Goal: Task Accomplishment & Management: Manage account settings

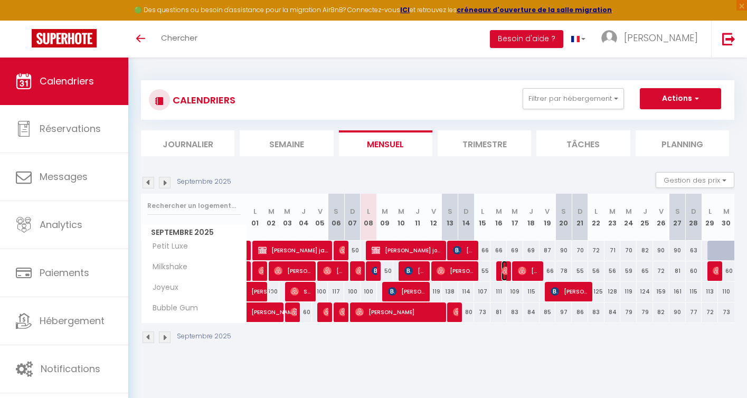
click at [504, 270] on img at bounding box center [506, 271] width 8 height 8
select select "OK"
select select "0"
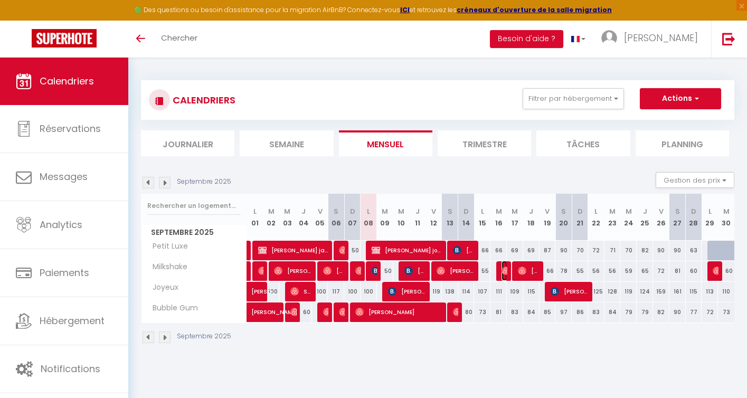
select select "1"
select select
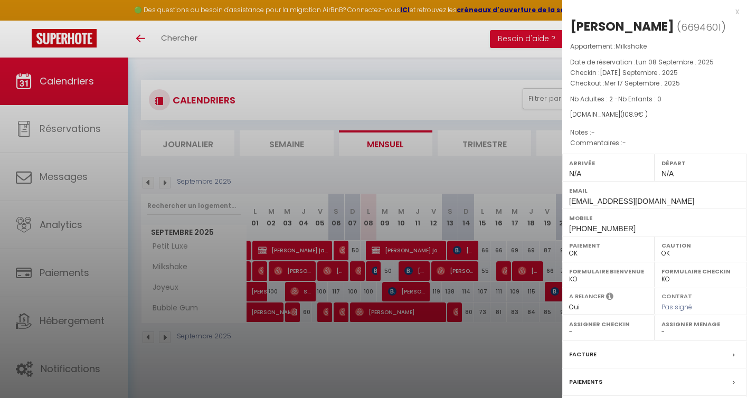
click at [509, 309] on div at bounding box center [373, 199] width 747 height 398
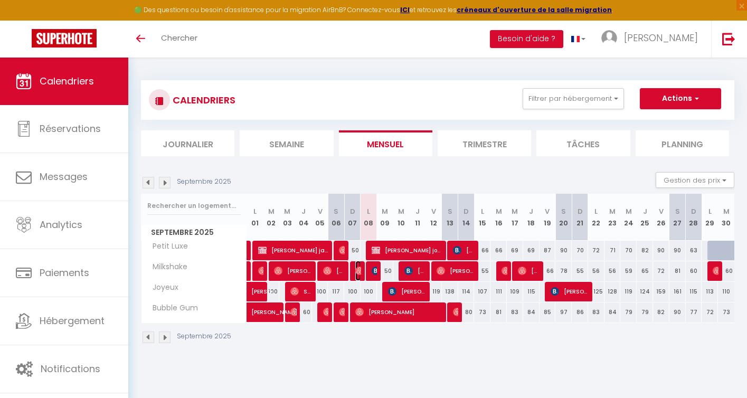
click at [356, 268] on img at bounding box center [359, 271] width 8 height 8
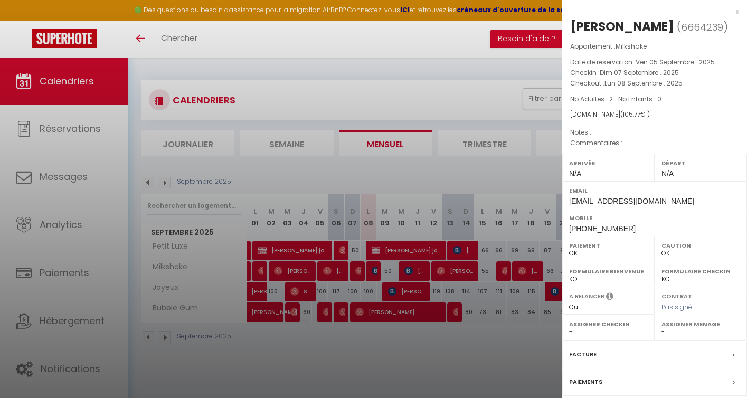
click at [369, 271] on div at bounding box center [373, 199] width 747 height 398
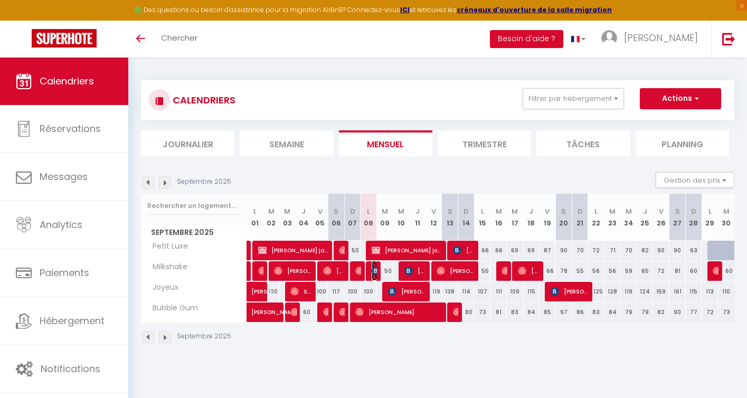
click at [372, 270] on img at bounding box center [376, 271] width 8 height 8
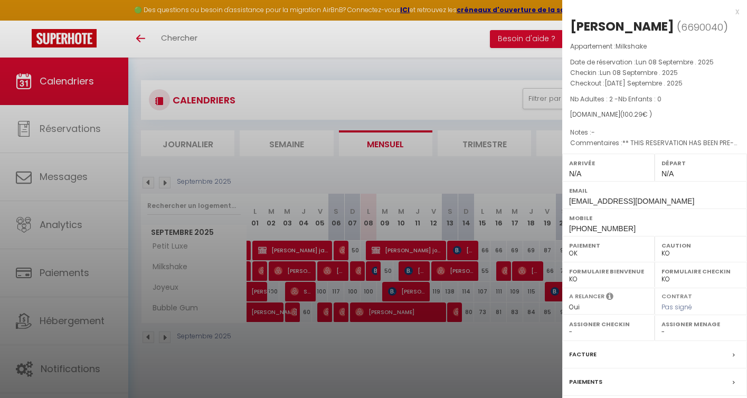
click at [417, 277] on div at bounding box center [373, 199] width 747 height 398
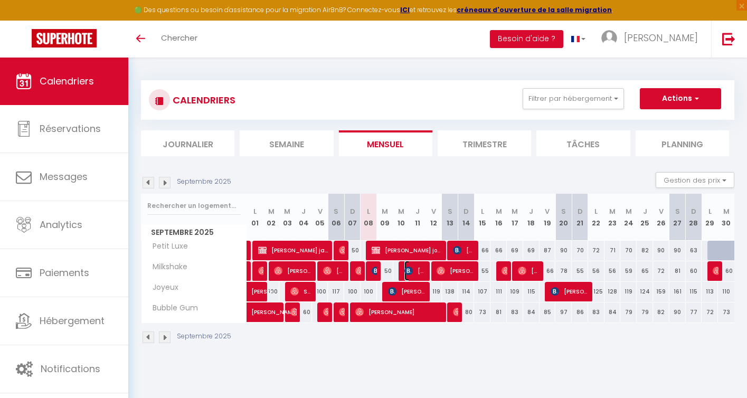
click at [417, 269] on span "[PERSON_NAME]" at bounding box center [416, 271] width 22 height 20
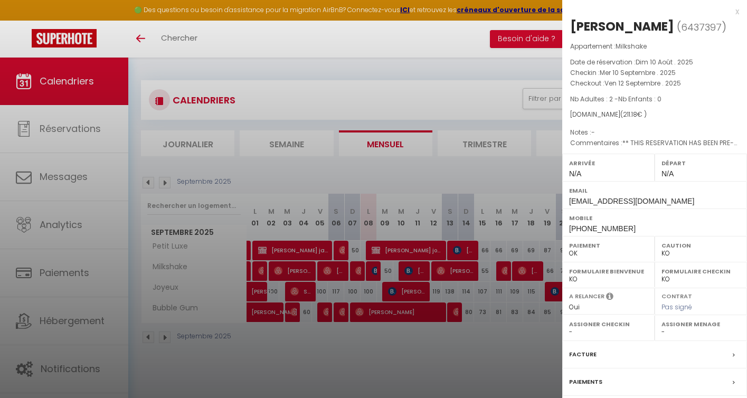
click at [454, 266] on div at bounding box center [373, 199] width 747 height 398
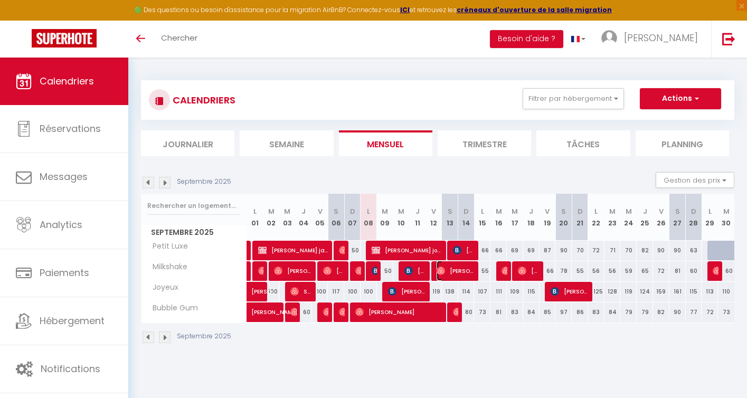
click at [452, 270] on span "[PERSON_NAME]" at bounding box center [456, 271] width 38 height 20
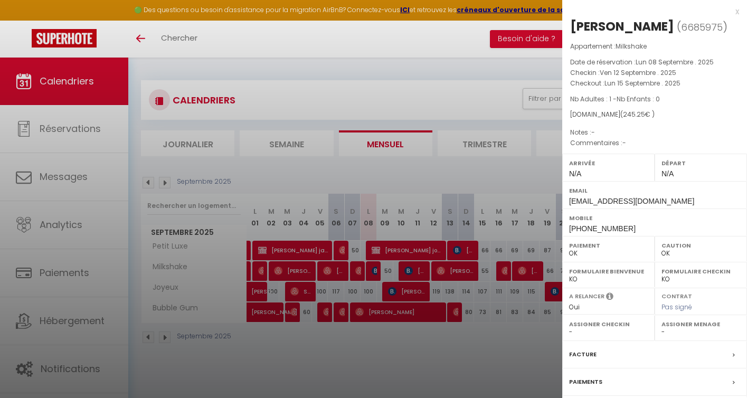
click at [373, 268] on div at bounding box center [373, 199] width 747 height 398
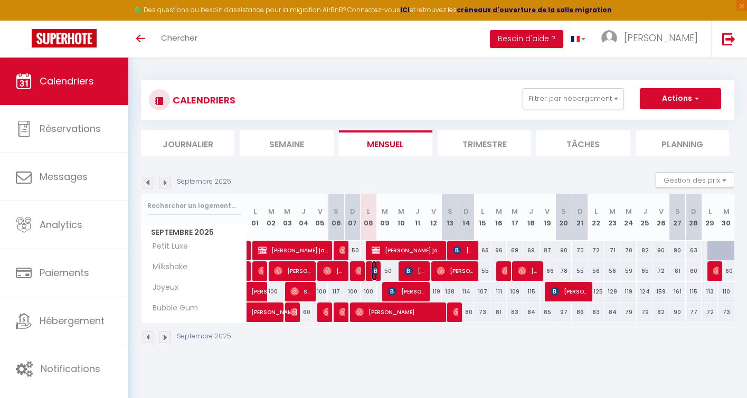
click at [375, 270] on img at bounding box center [376, 271] width 8 height 8
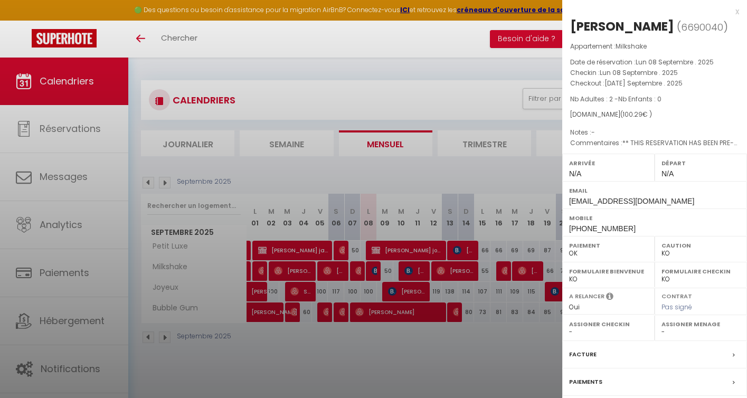
click at [384, 343] on div at bounding box center [373, 199] width 747 height 398
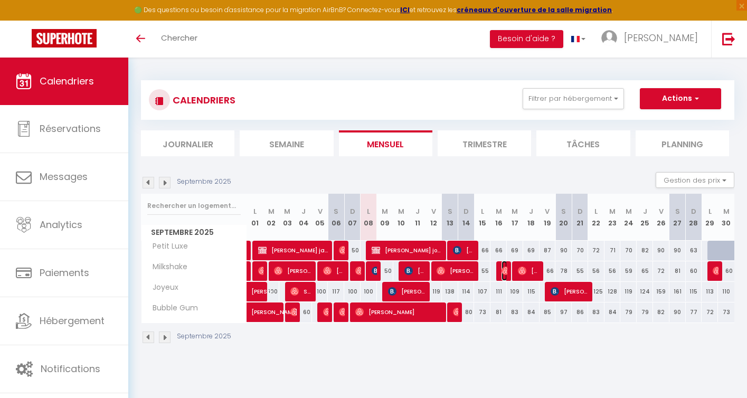
click at [503, 270] on img at bounding box center [506, 271] width 8 height 8
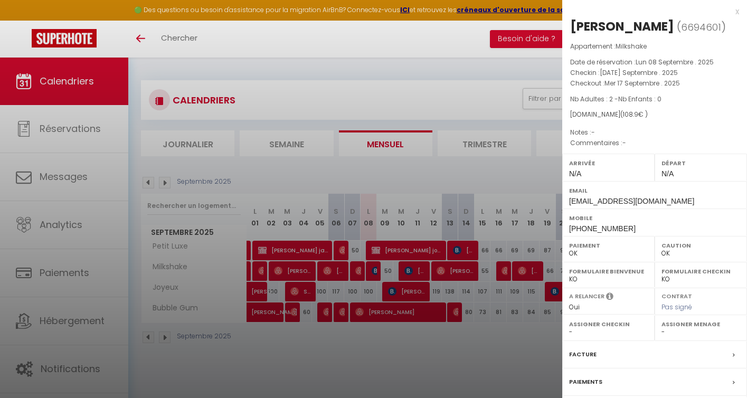
drag, startPoint x: 670, startPoint y: 27, endPoint x: 567, endPoint y: 27, distance: 103.0
click at [567, 27] on div "Charlotte Horan ( 6694601 ) Appartement : Milkshake Date de réservation : Lun 0…" at bounding box center [655, 247] width 185 height 458
copy div "[PERSON_NAME]"
drag, startPoint x: 625, startPoint y: 228, endPoint x: 574, endPoint y: 229, distance: 51.8
click at [574, 229] on div "Mobile +447445541968" at bounding box center [655, 222] width 185 height 27
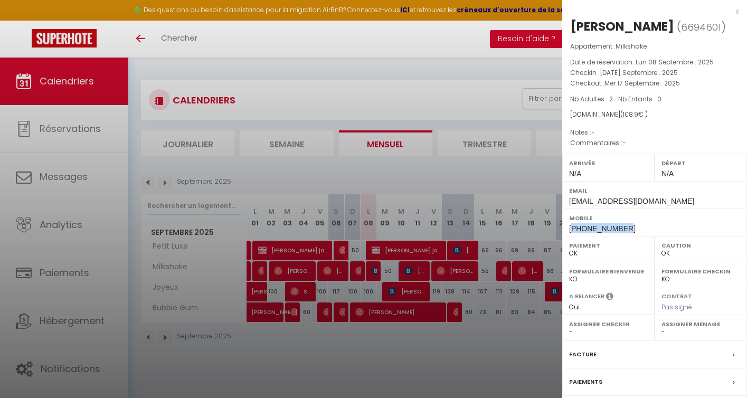
copy span "447445541968"
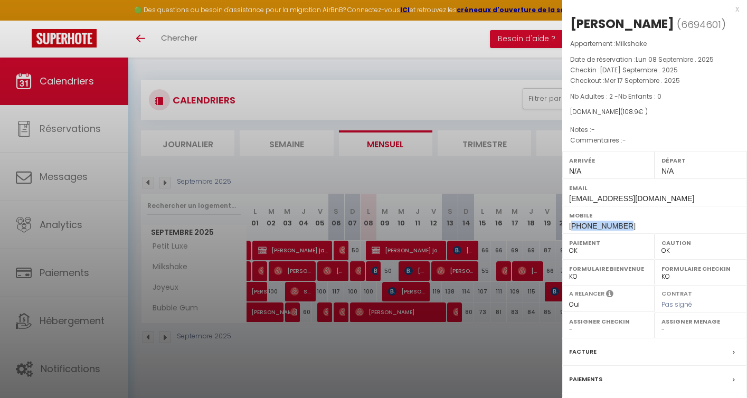
scroll to position [5, 0]
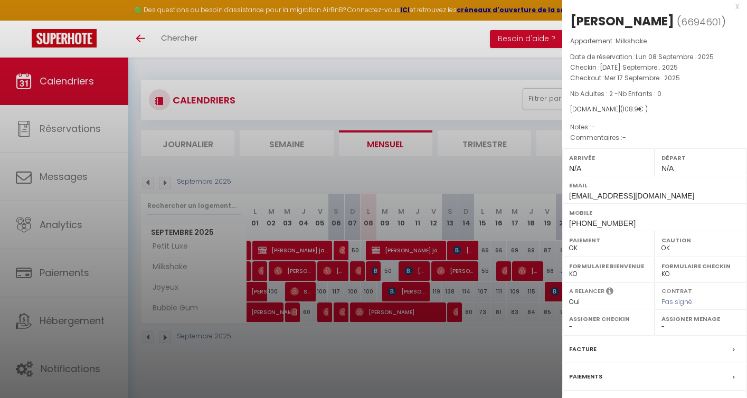
click at [508, 353] on div at bounding box center [373, 199] width 747 height 398
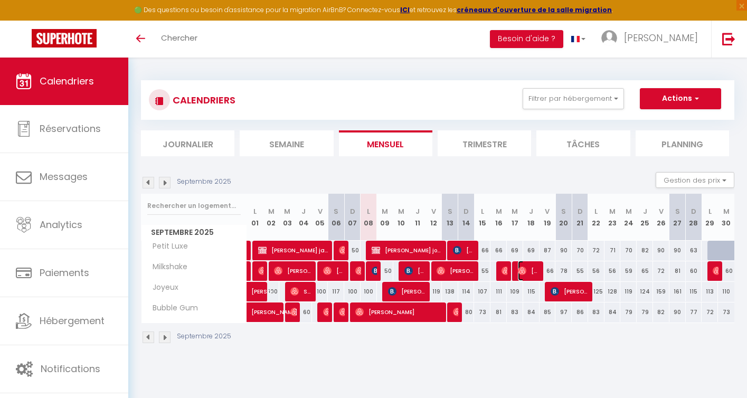
click at [526, 270] on img at bounding box center [522, 271] width 8 height 8
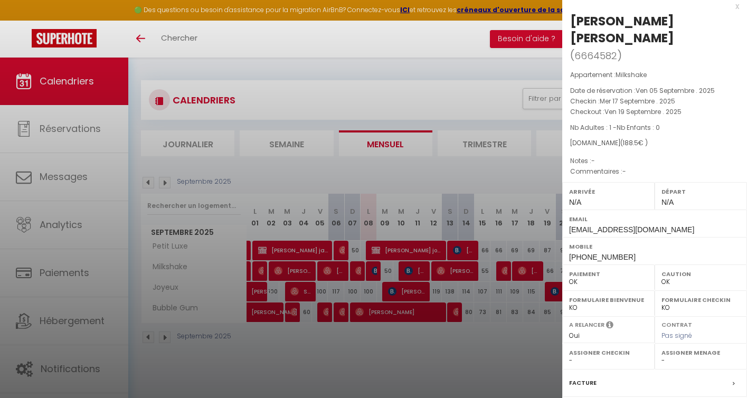
click at [532, 343] on div at bounding box center [373, 199] width 747 height 398
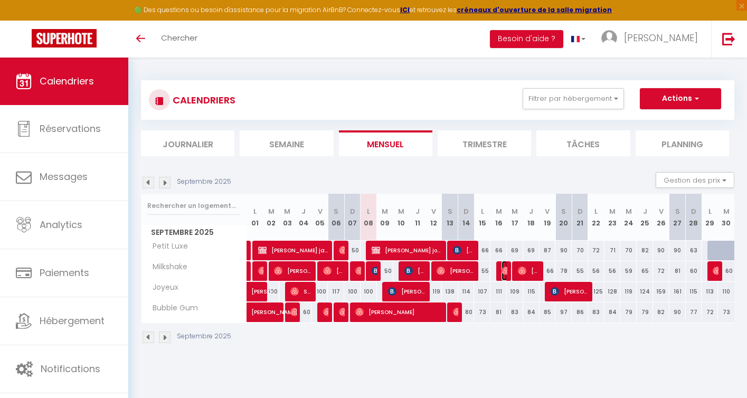
click at [505, 266] on span "[PERSON_NAME]" at bounding box center [504, 271] width 5 height 20
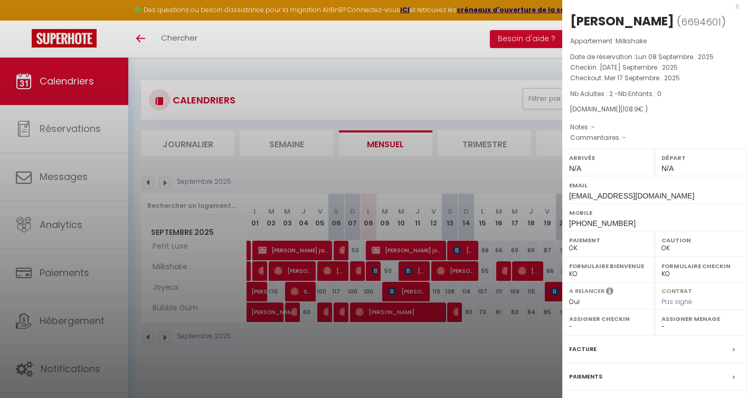
click at [507, 337] on div at bounding box center [373, 199] width 747 height 398
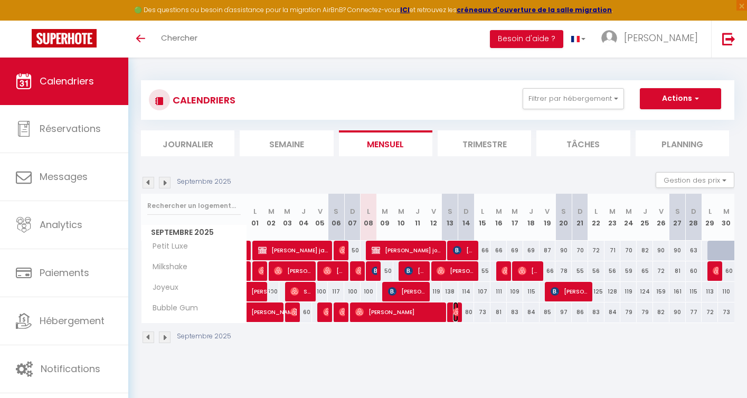
click at [457, 311] on img at bounding box center [457, 312] width 8 height 8
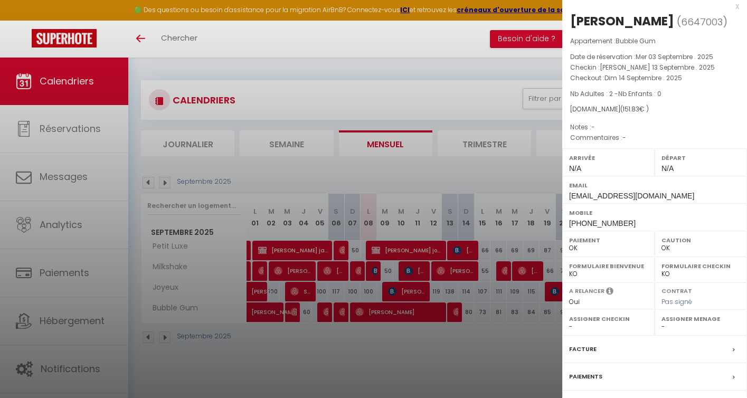
click at [460, 341] on div at bounding box center [373, 199] width 747 height 398
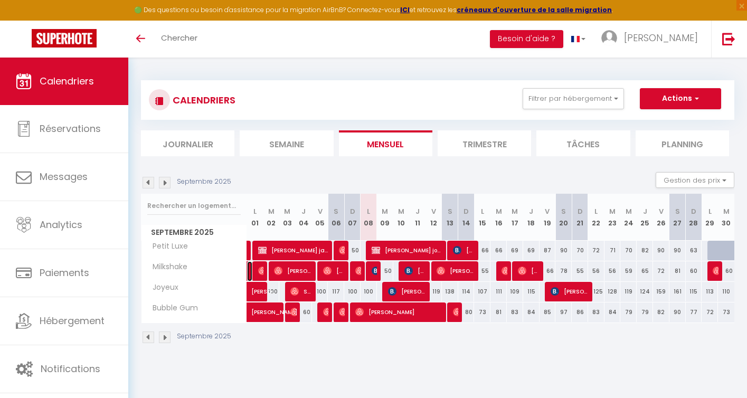
click at [249, 268] on link at bounding box center [249, 271] width 5 height 20
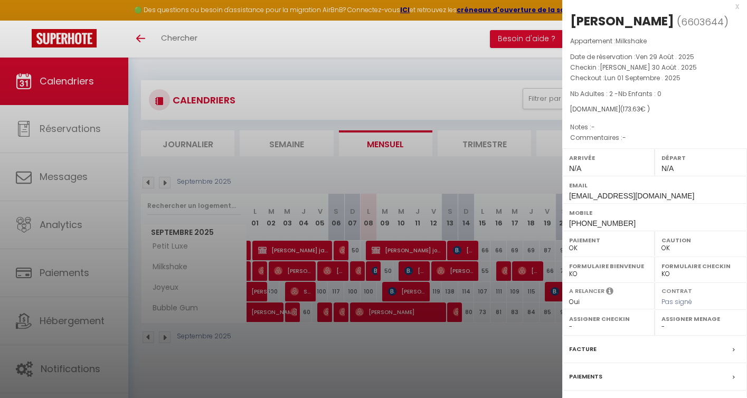
click at [274, 346] on div at bounding box center [373, 199] width 747 height 398
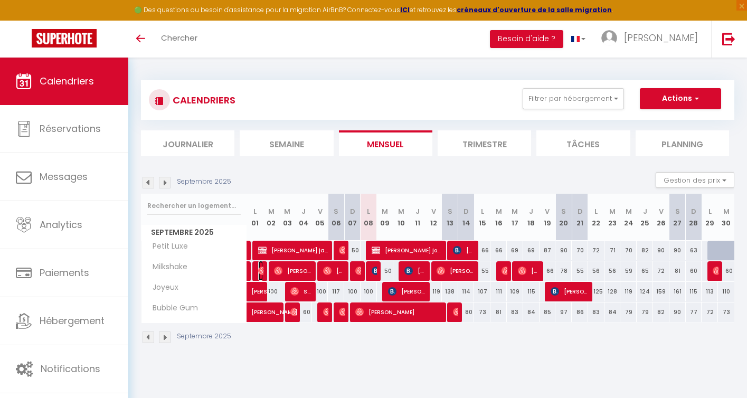
click at [260, 268] on img at bounding box center [262, 271] width 8 height 8
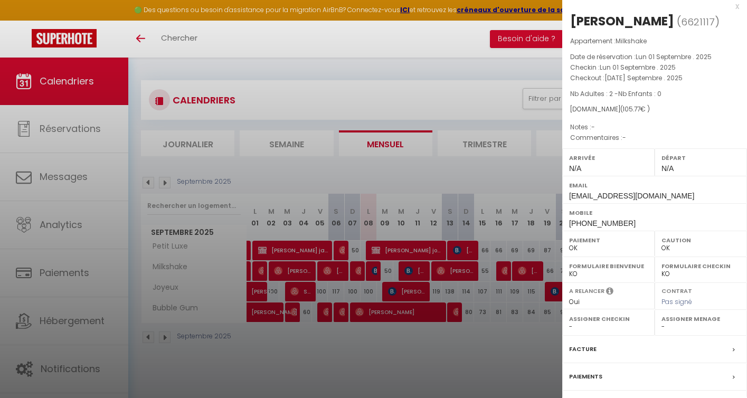
click at [297, 367] on div at bounding box center [373, 199] width 747 height 398
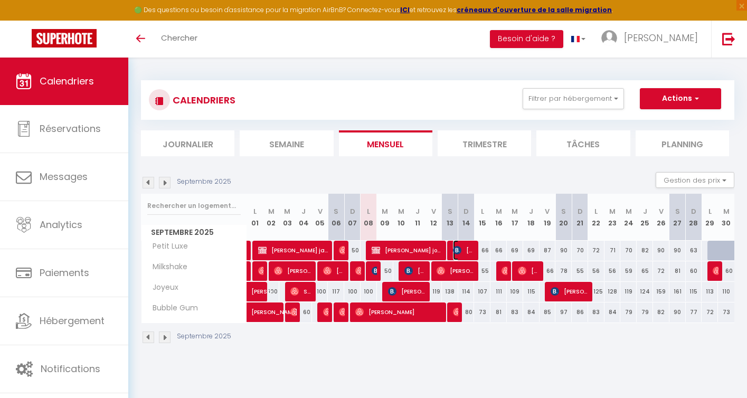
click at [465, 249] on span "[PERSON_NAME]" at bounding box center [464, 250] width 22 height 20
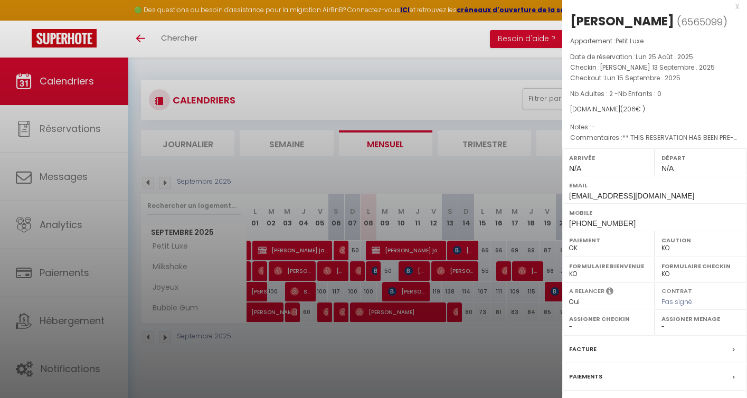
click at [469, 351] on div at bounding box center [373, 199] width 747 height 398
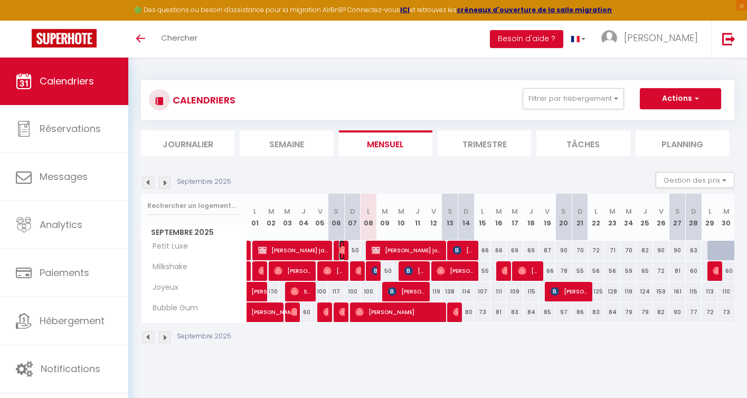
click at [343, 251] on img at bounding box center [343, 250] width 8 height 8
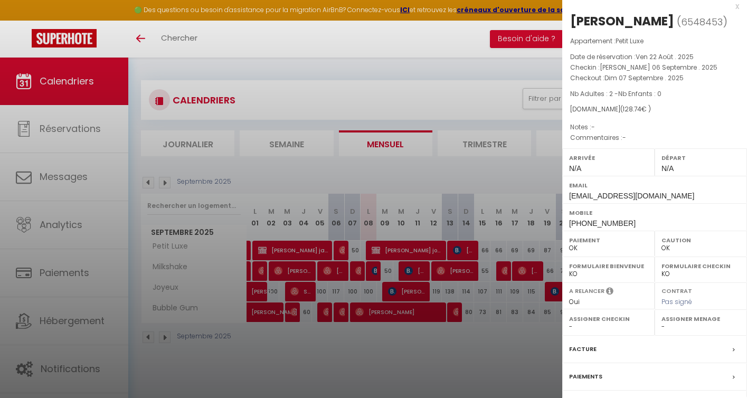
click at [389, 348] on div at bounding box center [373, 199] width 747 height 398
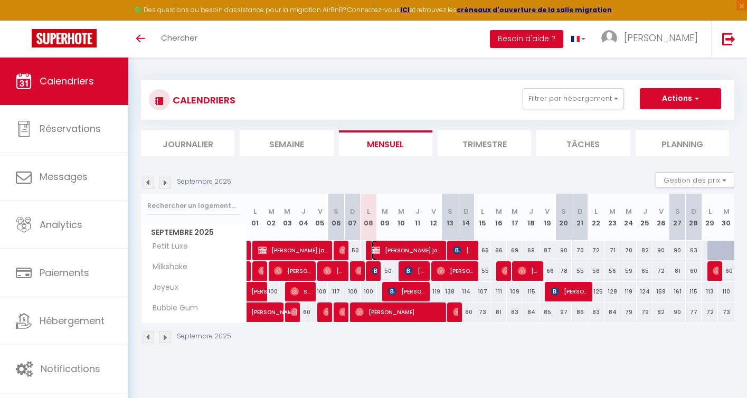
click at [414, 250] on span "cloria joalaza" at bounding box center [407, 250] width 71 height 20
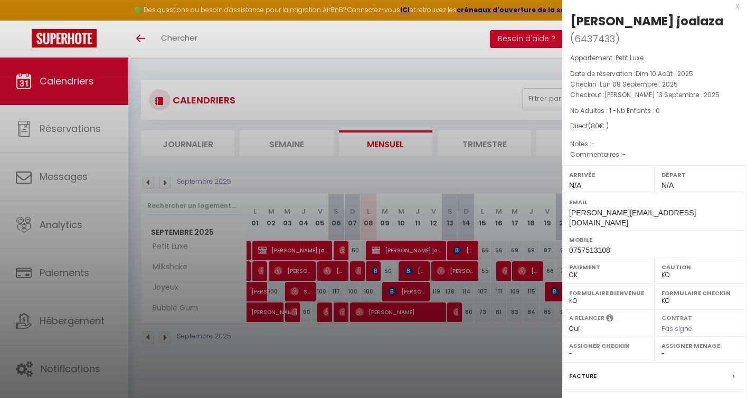
click at [452, 247] on div at bounding box center [373, 199] width 747 height 398
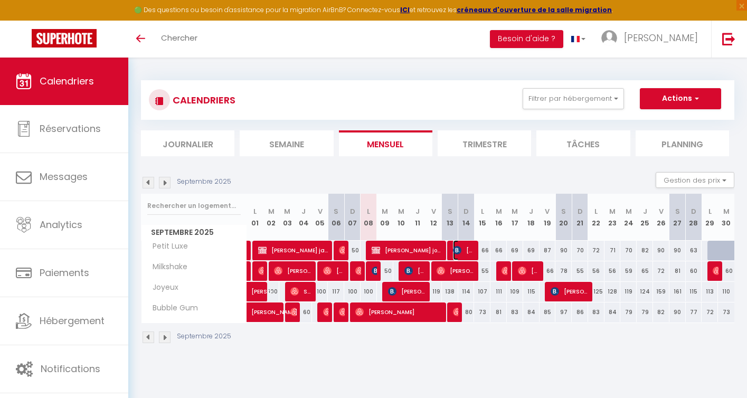
click at [463, 251] on span "[PERSON_NAME]" at bounding box center [464, 250] width 22 height 20
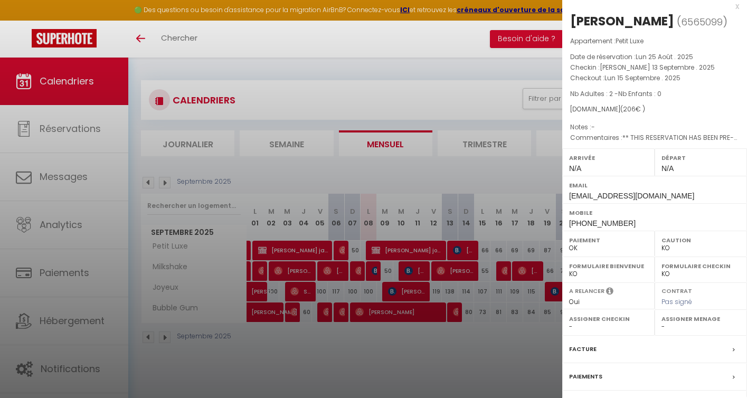
click at [474, 363] on div at bounding box center [373, 199] width 747 height 398
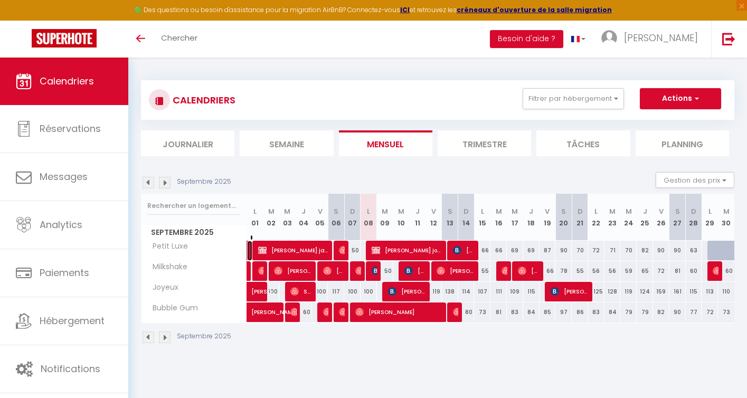
click at [248, 250] on link "[PERSON_NAME]" at bounding box center [249, 251] width 5 height 20
select select "OK"
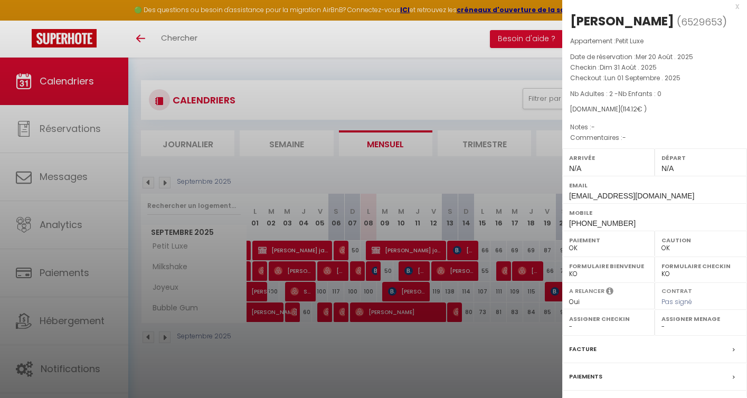
click at [318, 362] on div at bounding box center [373, 199] width 747 height 398
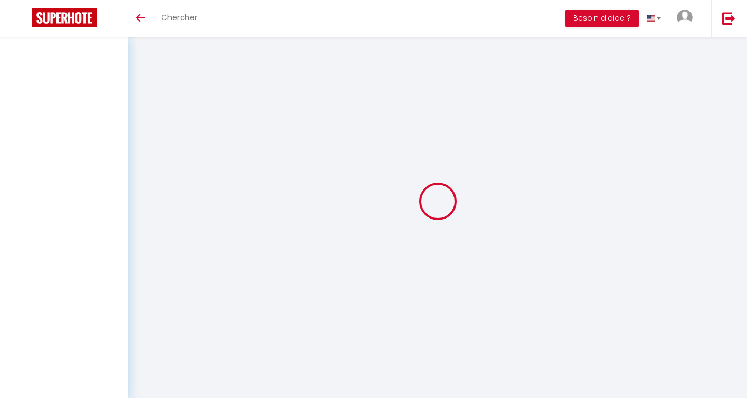
select select
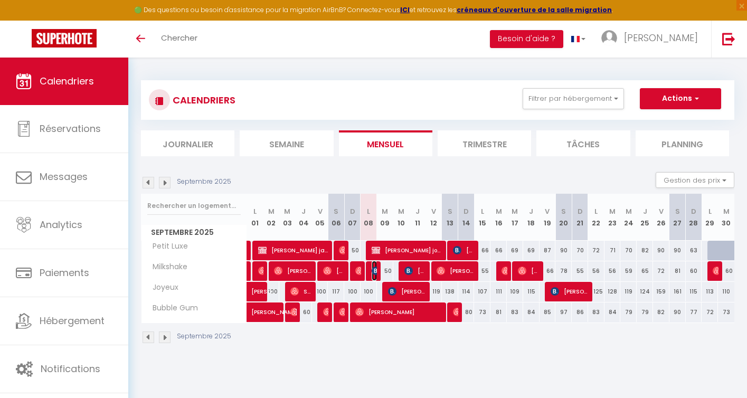
click at [373, 272] on img at bounding box center [376, 271] width 8 height 8
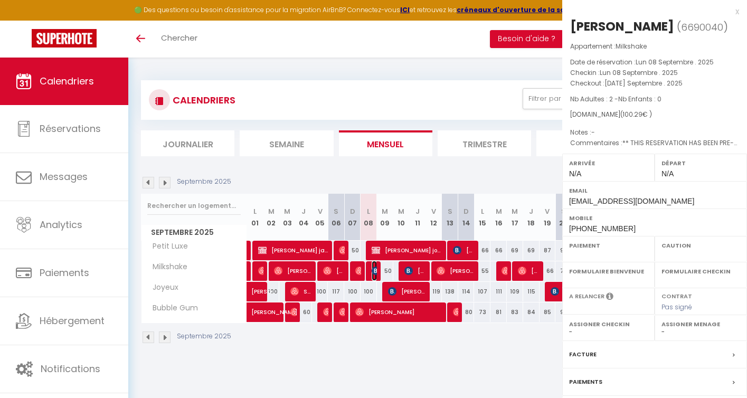
select select "OK"
select select "KO"
select select "0"
select select "1"
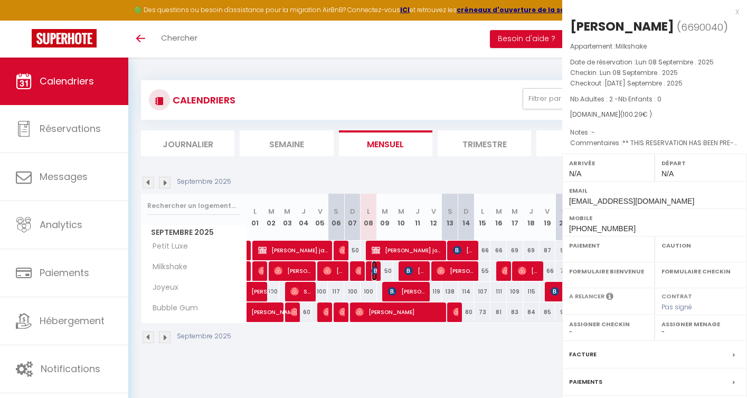
select select
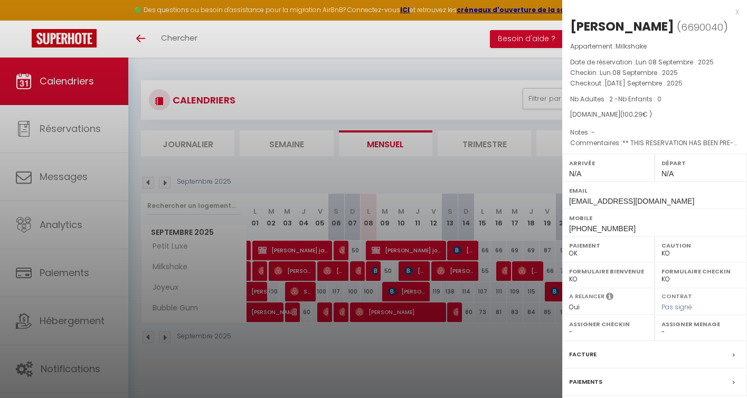
click at [373, 272] on div at bounding box center [373, 199] width 747 height 398
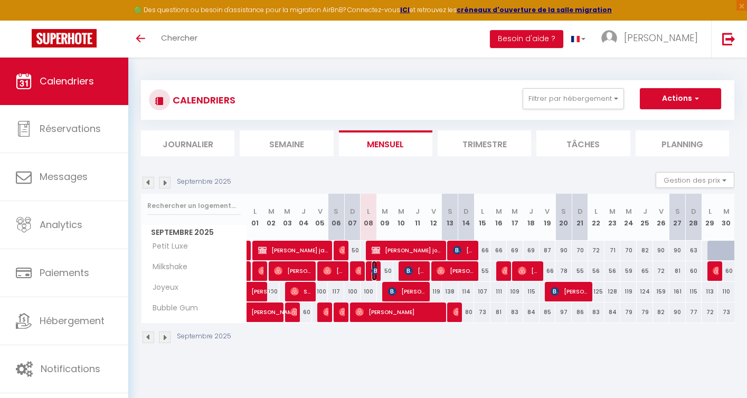
click at [373, 272] on img at bounding box center [376, 271] width 8 height 8
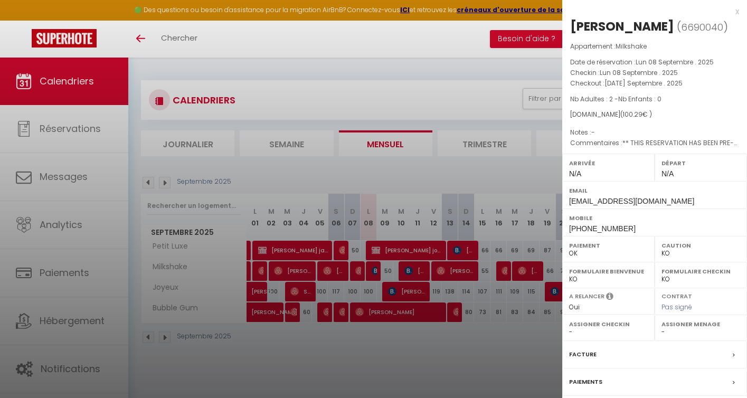
click at [378, 367] on div at bounding box center [373, 199] width 747 height 398
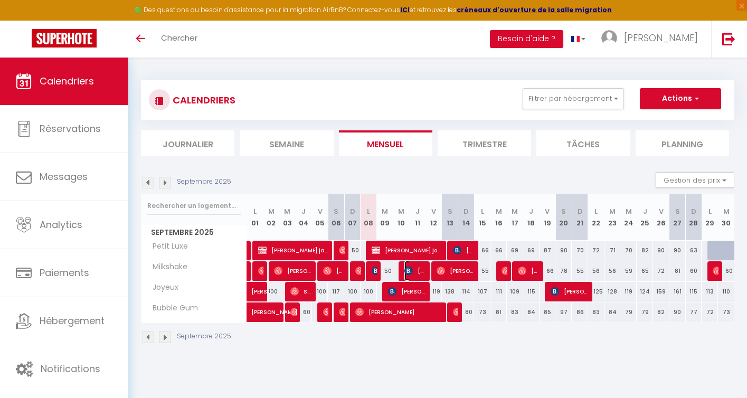
click at [416, 268] on span "[PERSON_NAME]" at bounding box center [416, 271] width 22 height 20
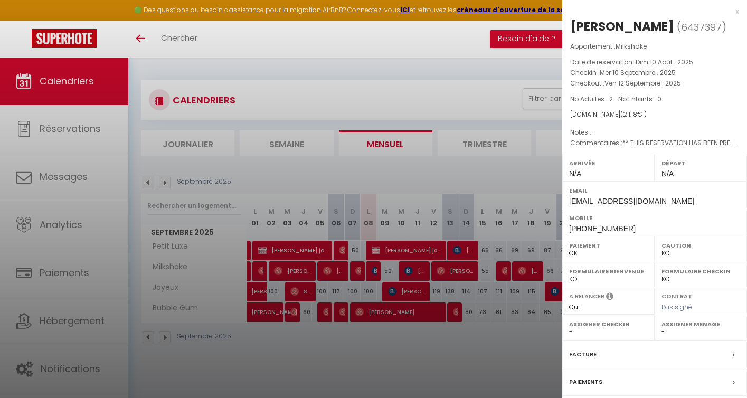
click at [399, 340] on div at bounding box center [373, 199] width 747 height 398
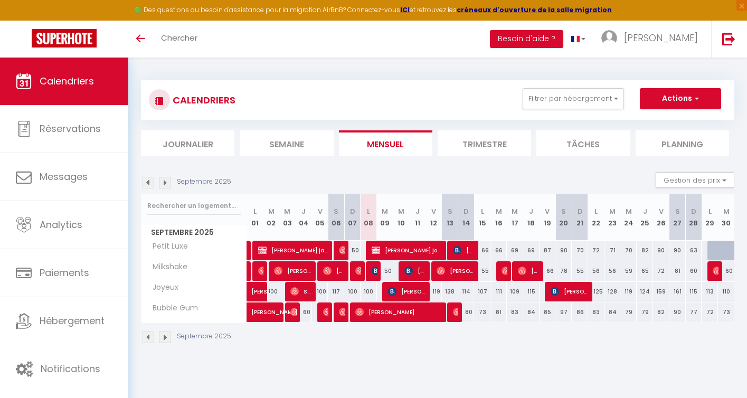
click at [149, 339] on img at bounding box center [149, 338] width 12 height 12
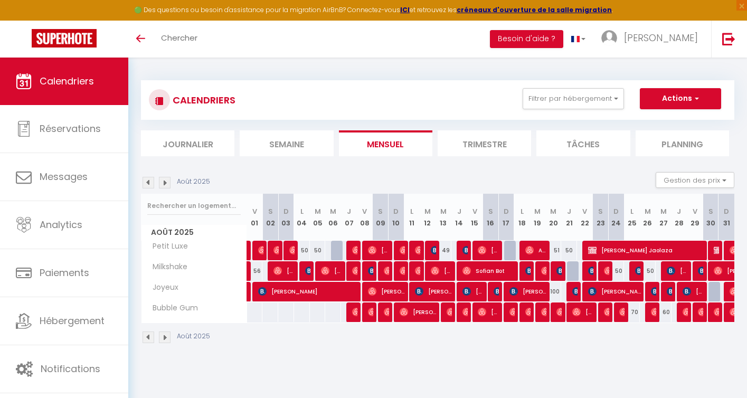
click at [166, 336] on img at bounding box center [165, 338] width 12 height 12
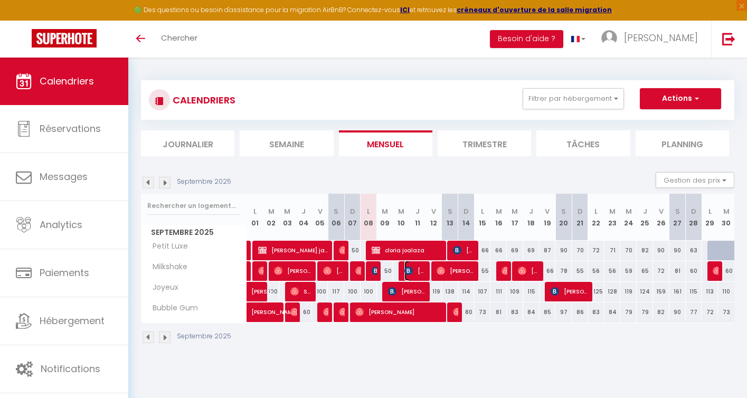
click at [413, 266] on span "[PERSON_NAME]" at bounding box center [416, 271] width 22 height 20
select select "OK"
select select "KO"
select select "0"
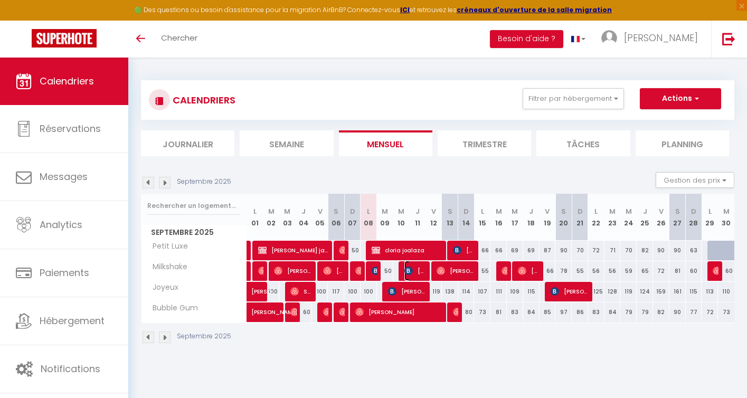
select select "1"
select select
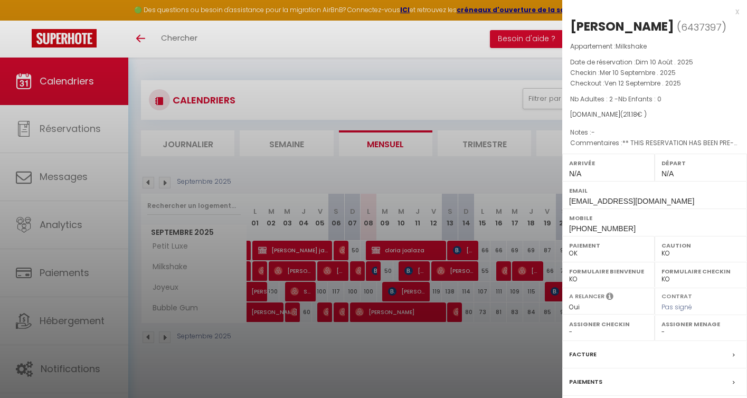
click at [443, 341] on div at bounding box center [373, 199] width 747 height 398
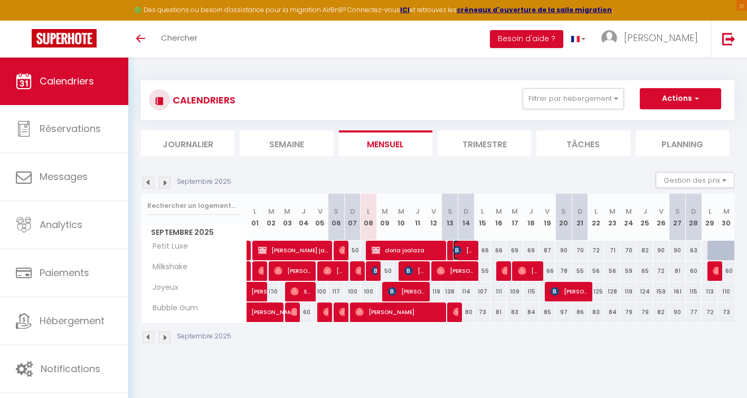
click at [463, 250] on span "[PERSON_NAME]" at bounding box center [464, 250] width 22 height 20
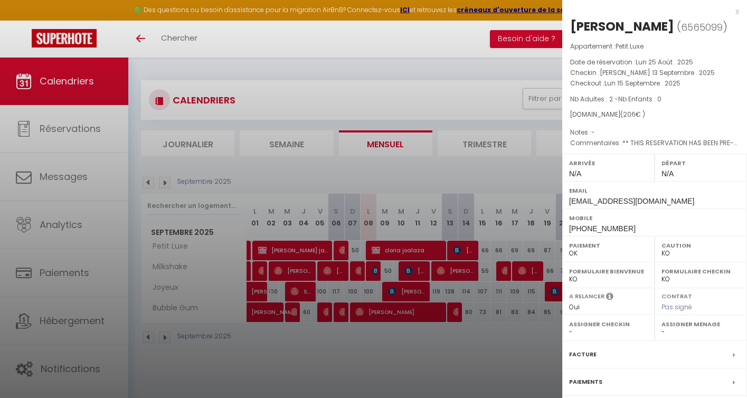
click at [443, 360] on div at bounding box center [373, 199] width 747 height 398
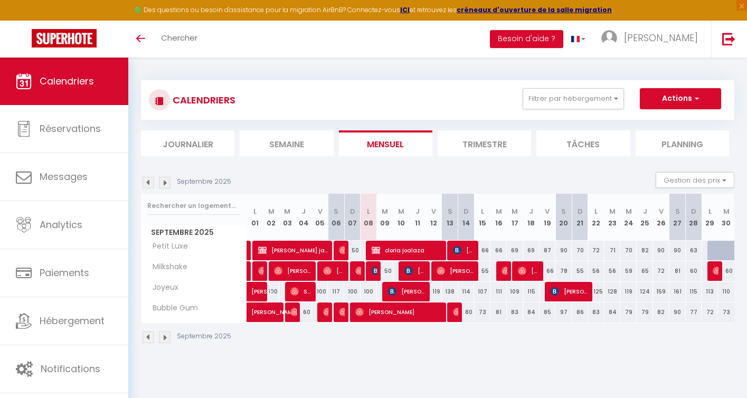
click at [143, 338] on img at bounding box center [149, 338] width 12 height 12
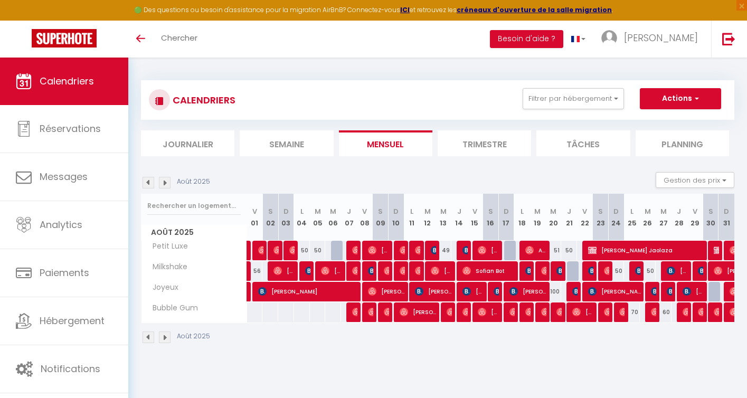
click at [148, 340] on img at bounding box center [149, 338] width 12 height 12
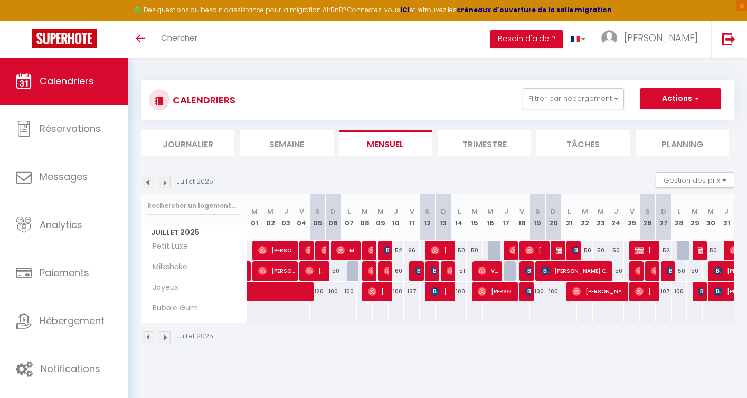
click at [148, 340] on img at bounding box center [149, 338] width 12 height 12
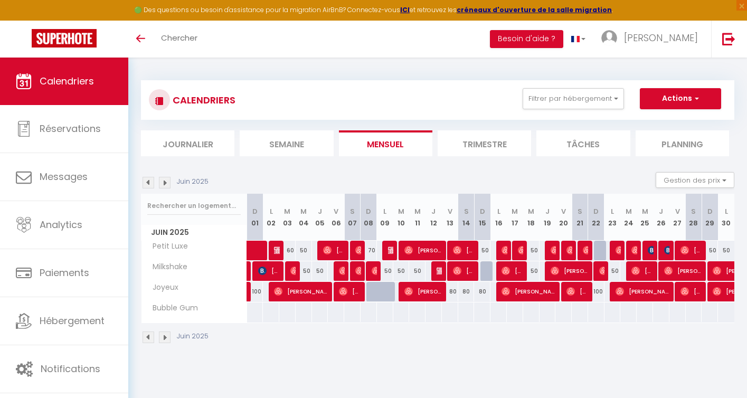
click at [148, 340] on img at bounding box center [149, 338] width 12 height 12
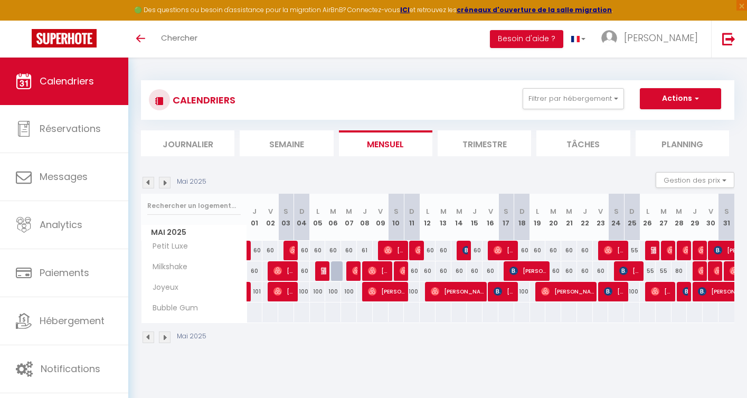
click at [148, 340] on img at bounding box center [149, 338] width 12 height 12
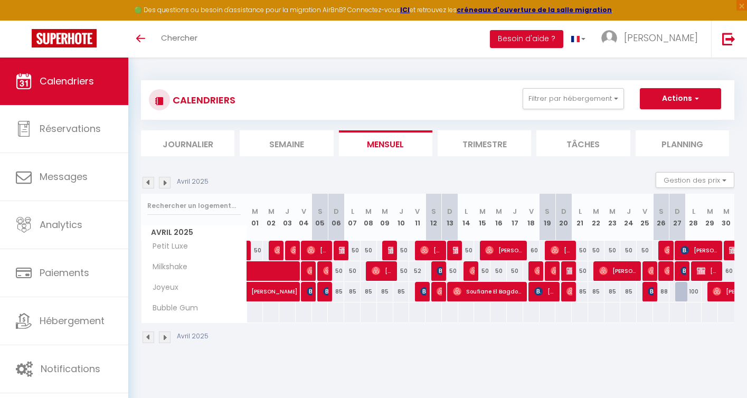
click at [161, 337] on img at bounding box center [165, 338] width 12 height 12
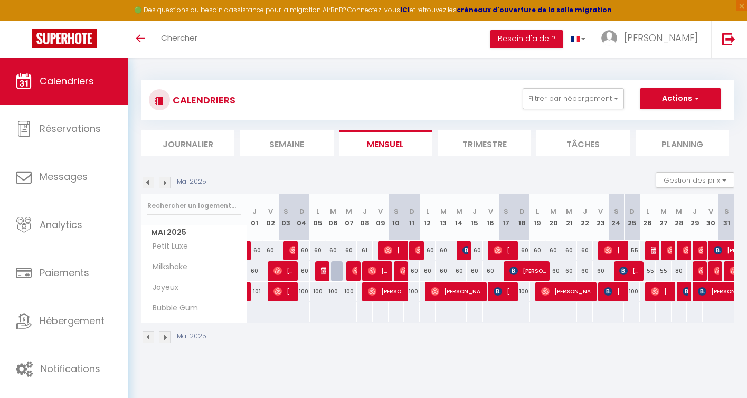
click at [151, 340] on img at bounding box center [149, 338] width 12 height 12
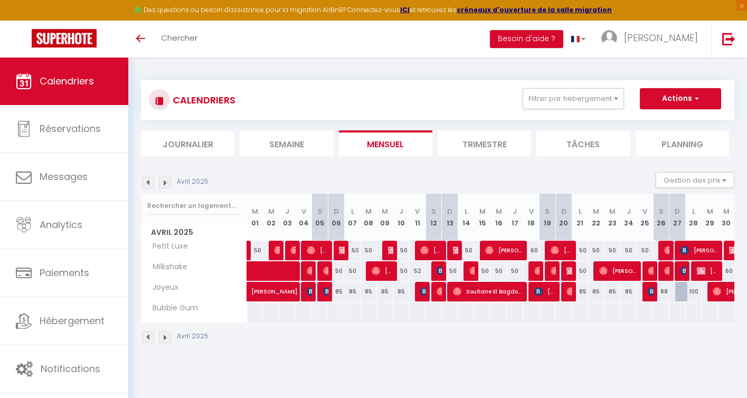
click at [151, 340] on img at bounding box center [149, 338] width 12 height 12
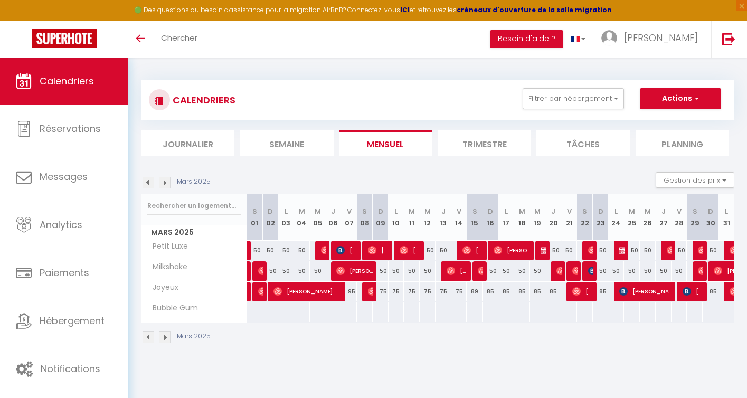
click at [151, 340] on img at bounding box center [149, 338] width 12 height 12
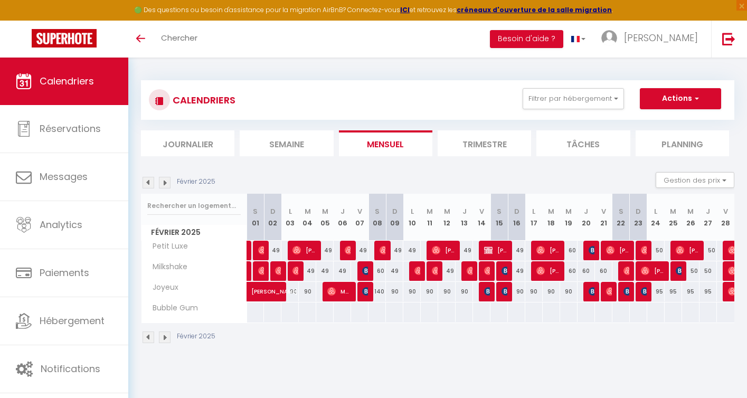
click at [151, 340] on img at bounding box center [149, 338] width 12 height 12
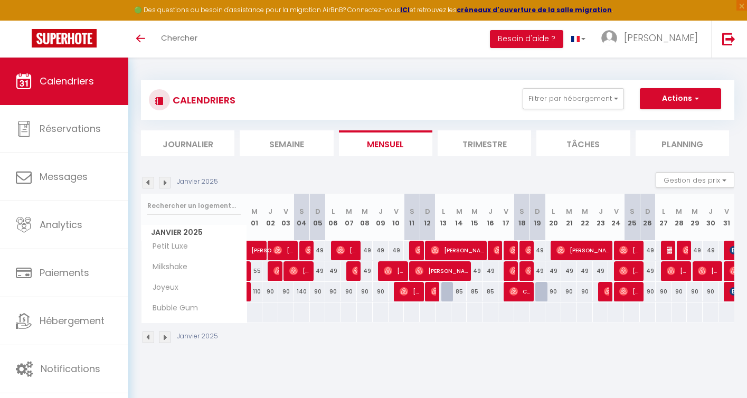
click at [151, 340] on img at bounding box center [149, 338] width 12 height 12
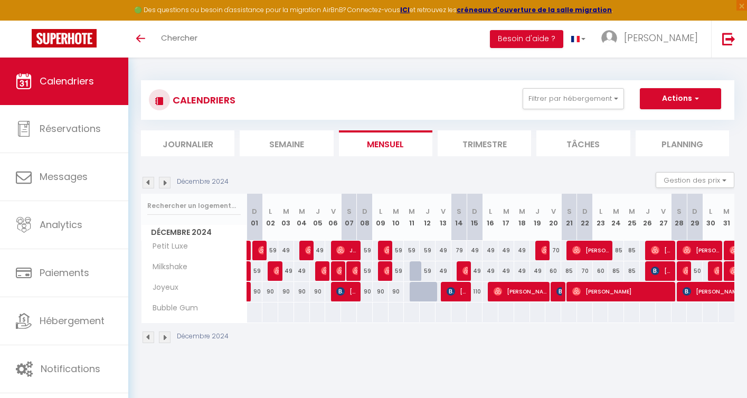
click at [151, 340] on img at bounding box center [149, 338] width 12 height 12
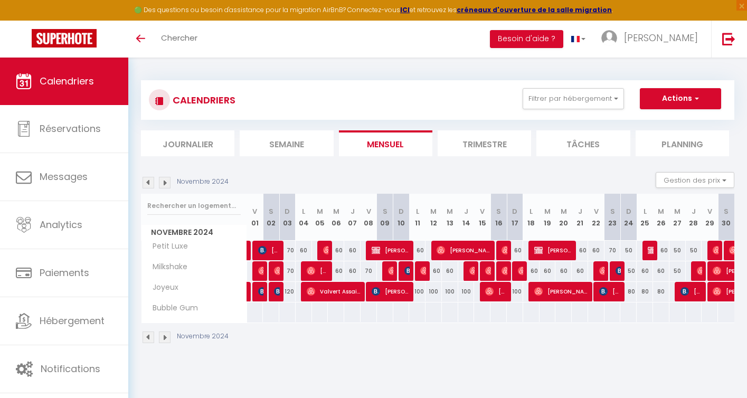
click at [164, 336] on img at bounding box center [165, 338] width 12 height 12
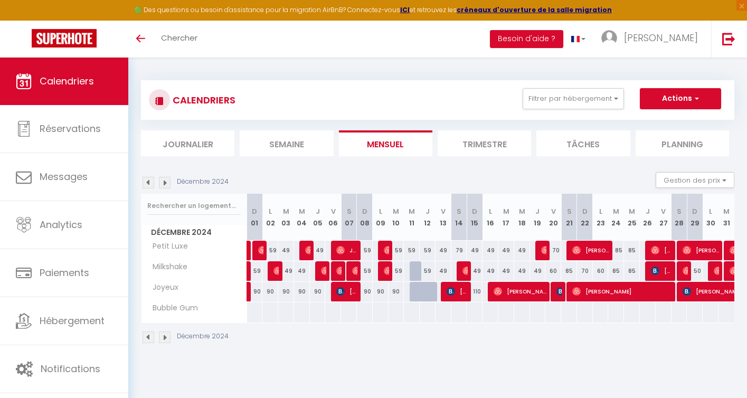
click at [164, 336] on img at bounding box center [165, 338] width 12 height 12
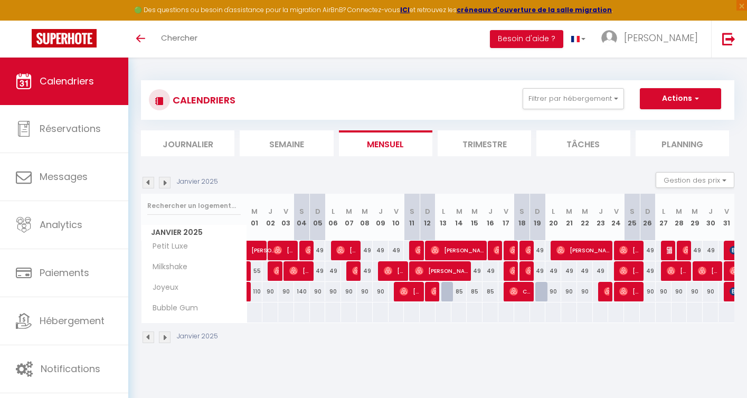
click at [164, 336] on img at bounding box center [165, 338] width 12 height 12
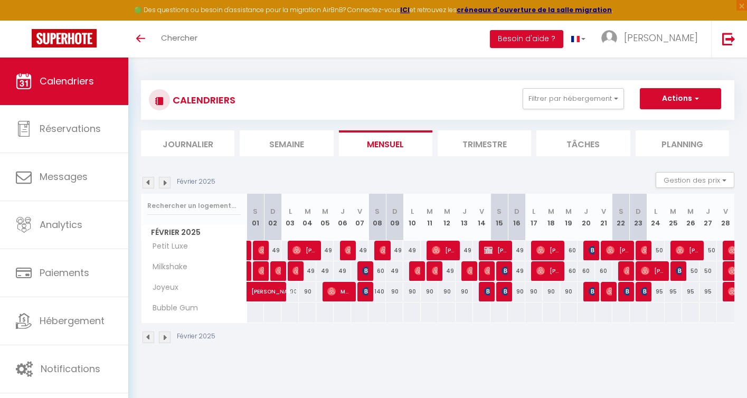
click at [164, 336] on img at bounding box center [165, 338] width 12 height 12
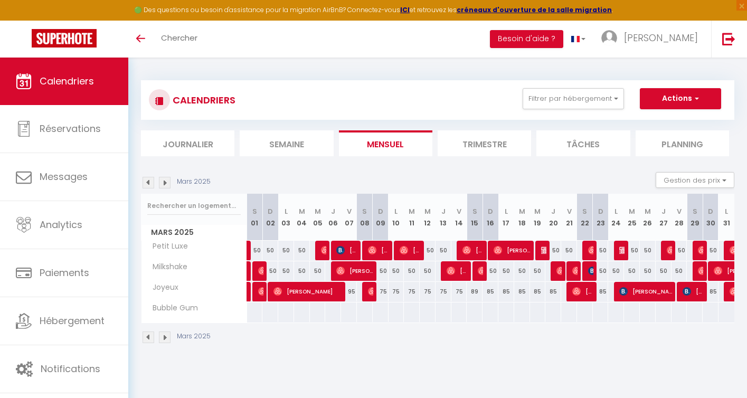
click at [164, 336] on img at bounding box center [165, 338] width 12 height 12
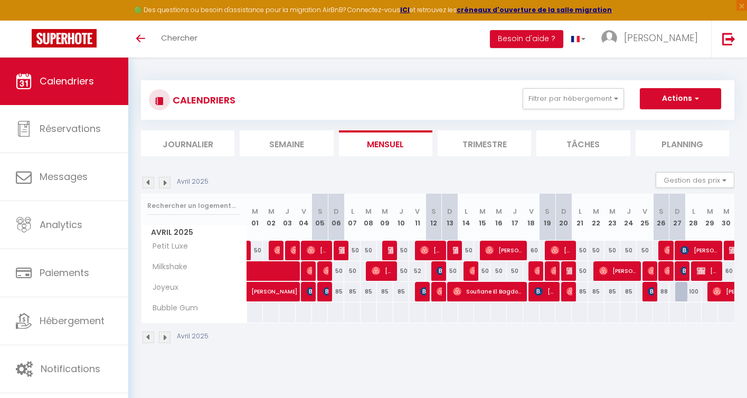
click at [164, 336] on img at bounding box center [165, 338] width 12 height 12
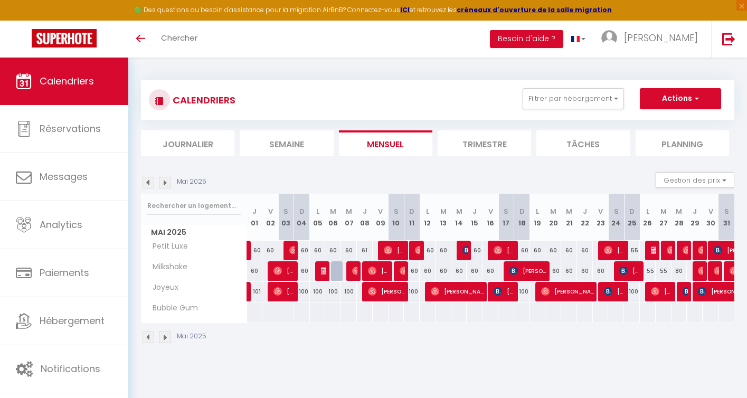
click at [164, 336] on img at bounding box center [165, 338] width 12 height 12
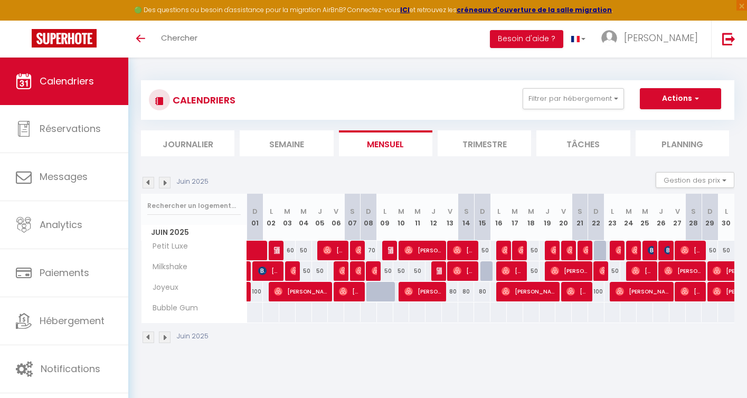
click at [164, 336] on img at bounding box center [165, 338] width 12 height 12
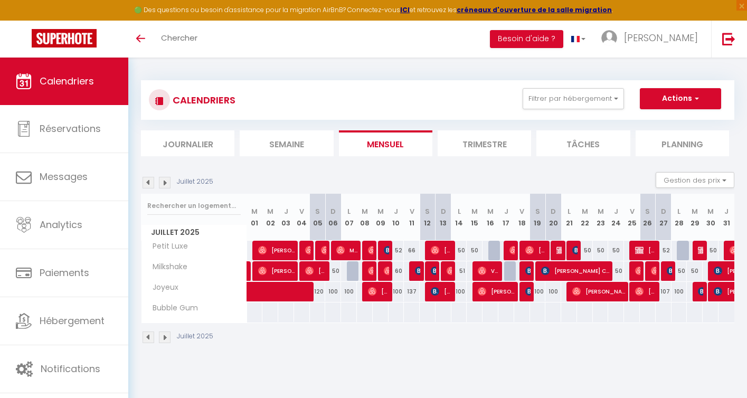
click at [164, 336] on img at bounding box center [165, 338] width 12 height 12
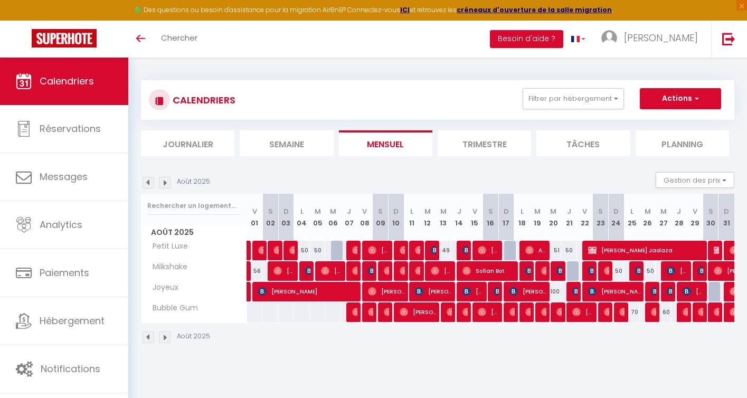
click at [164, 336] on img at bounding box center [165, 338] width 12 height 12
